Goal: Transaction & Acquisition: Purchase product/service

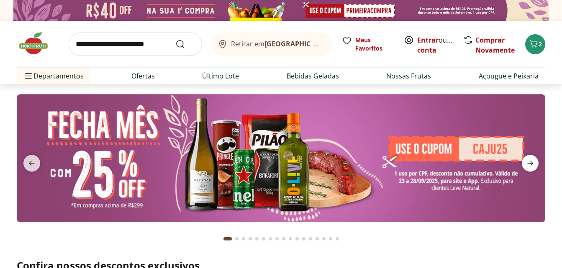
click at [534, 163] on icon "next" at bounding box center [530, 163] width 10 height 10
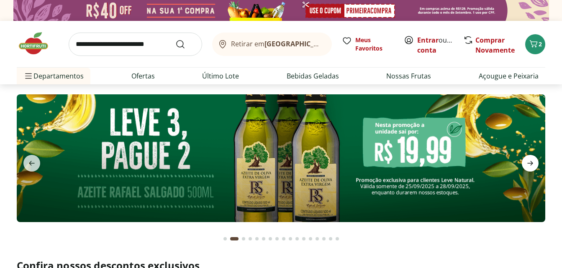
click at [534, 163] on icon "next" at bounding box center [530, 163] width 10 height 10
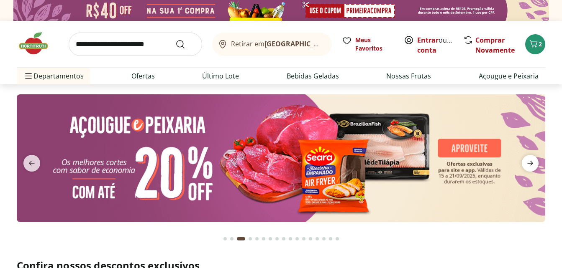
click at [534, 163] on icon "next" at bounding box center [530, 163] width 10 height 10
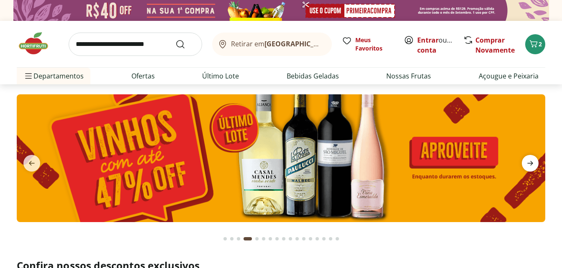
click at [534, 163] on icon "next" at bounding box center [530, 163] width 10 height 10
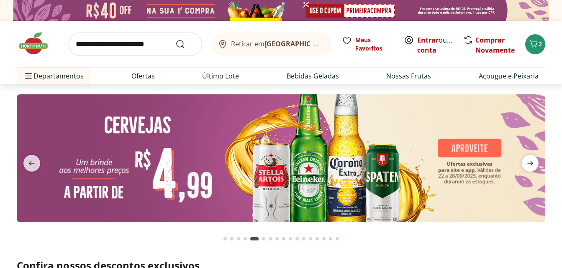
click at [534, 163] on icon "next" at bounding box center [530, 163] width 10 height 10
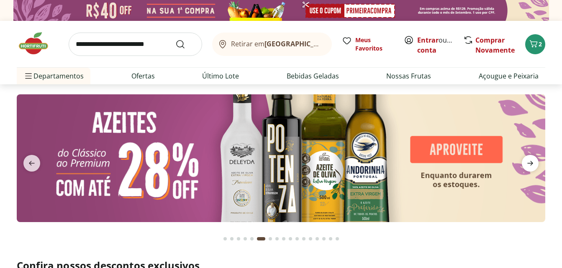
click at [534, 163] on icon "next" at bounding box center [530, 163] width 10 height 10
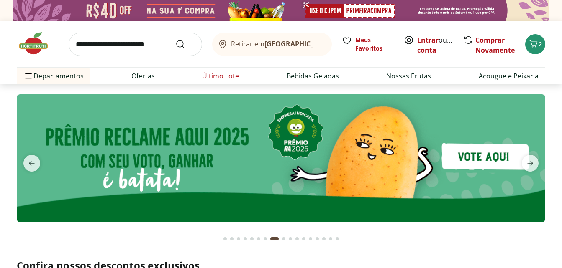
click at [214, 70] on li "Último Lote" at bounding box center [220, 76] width 50 height 17
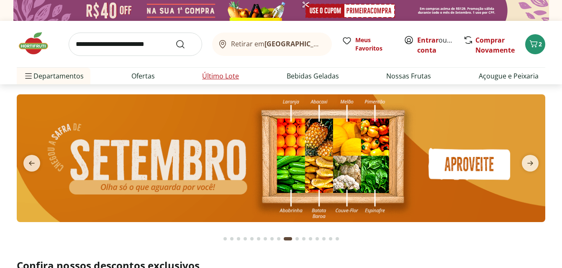
click at [230, 78] on link "Último Lote" at bounding box center [220, 76] width 37 height 10
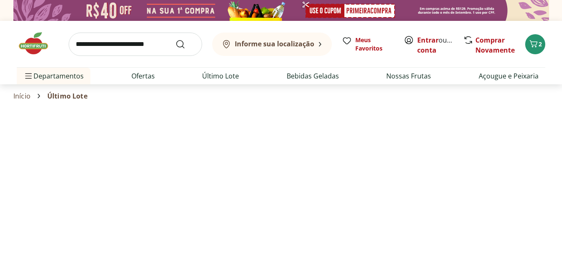
select select "**********"
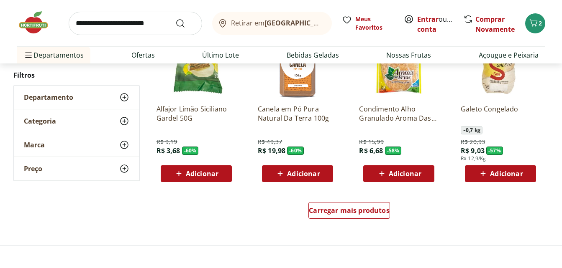
scroll to position [502, 0]
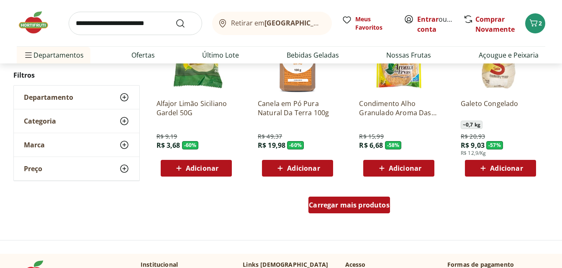
click at [368, 202] on span "Carregar mais produtos" at bounding box center [349, 205] width 81 height 7
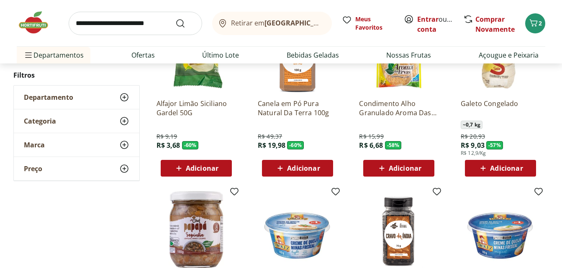
click at [550, 102] on div "**********" at bounding box center [281, 195] width 562 height 1153
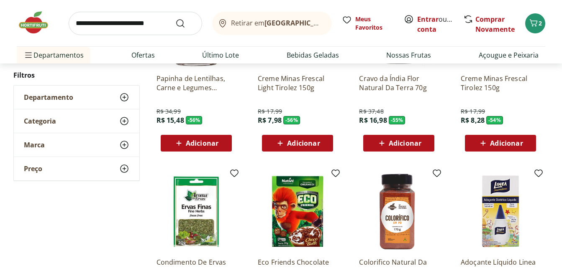
scroll to position [719, 0]
